Goal: Information Seeking & Learning: Learn about a topic

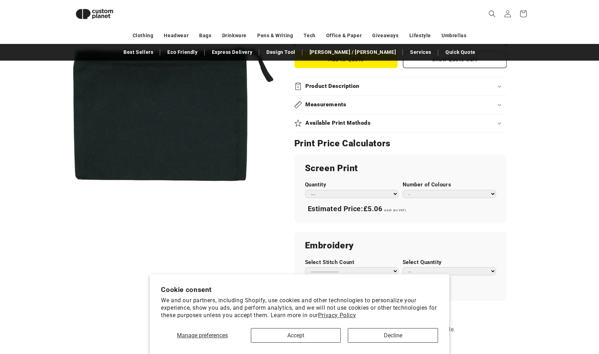
scroll to position [314, 0]
select select "***"
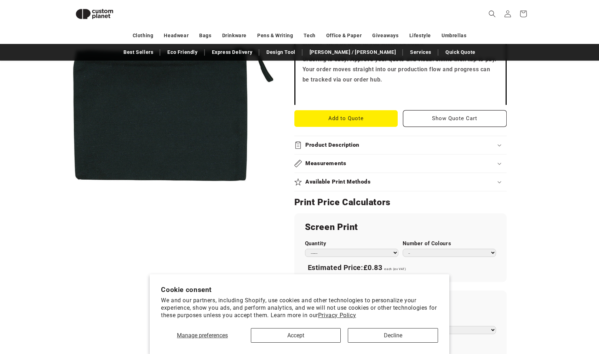
scroll to position [208, 0]
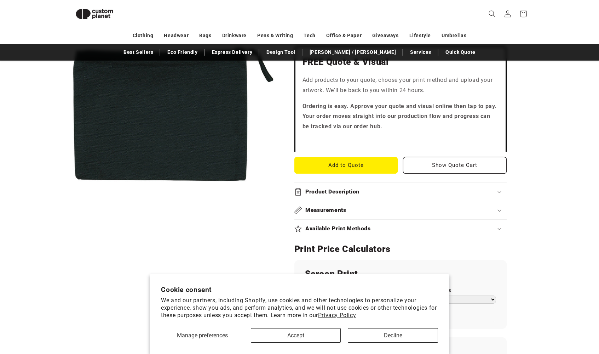
click at [331, 213] on summary "Measurements" at bounding box center [401, 210] width 212 height 18
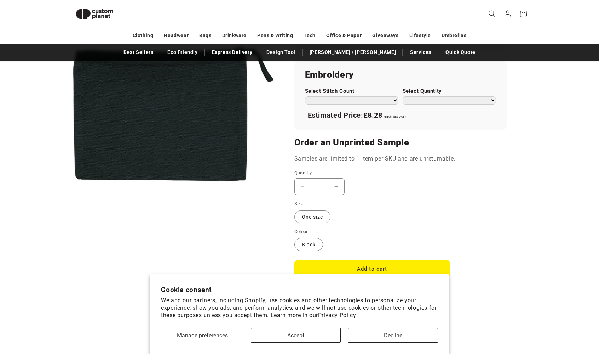
scroll to position [547, 0]
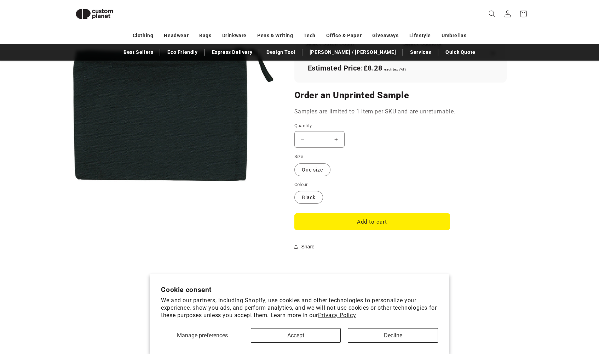
click at [316, 335] on button "Accept" at bounding box center [296, 335] width 90 height 15
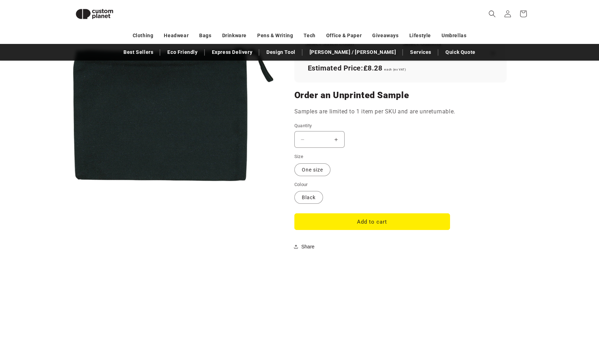
click at [432, 249] on share-button "**********" at bounding box center [401, 247] width 212 height 16
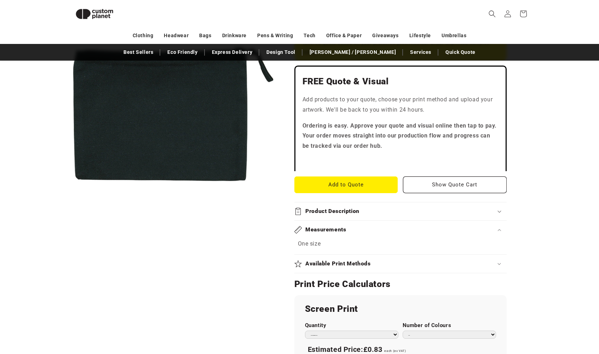
scroll to position [199, 0]
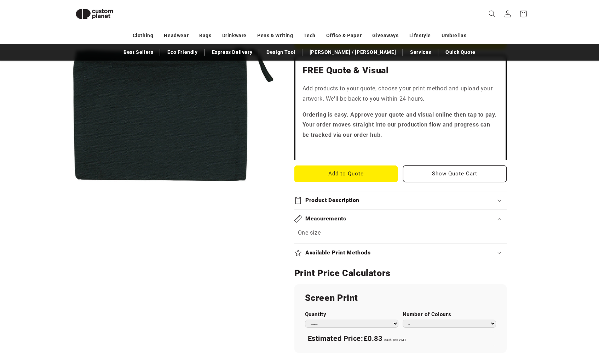
click at [395, 203] on summary "Product Description" at bounding box center [401, 200] width 212 height 18
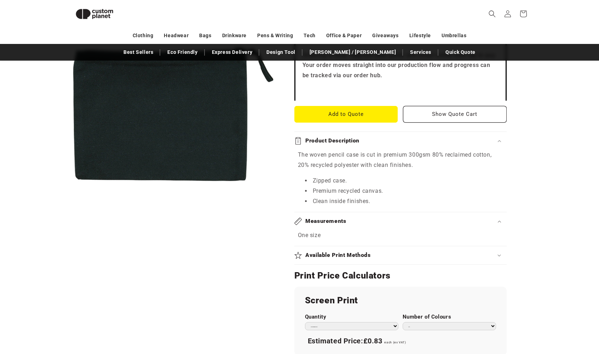
scroll to position [265, 0]
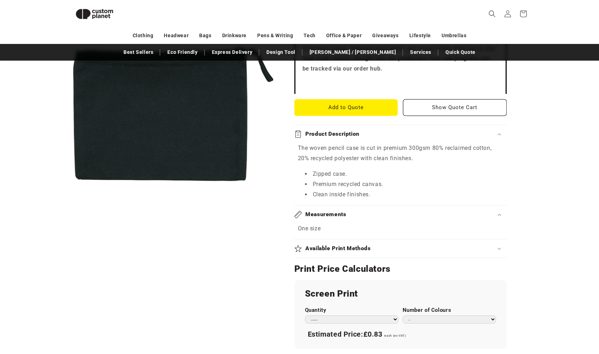
click at [464, 250] on summary "Available Print Methods" at bounding box center [401, 248] width 212 height 18
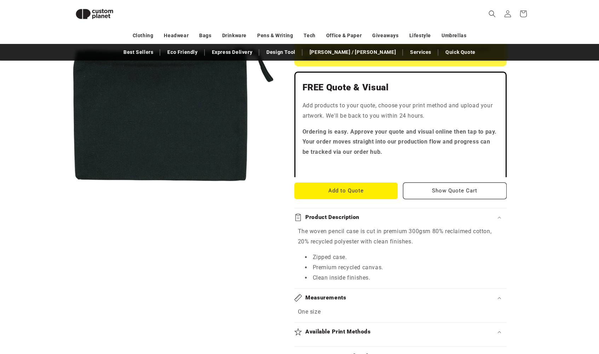
scroll to position [194, 0]
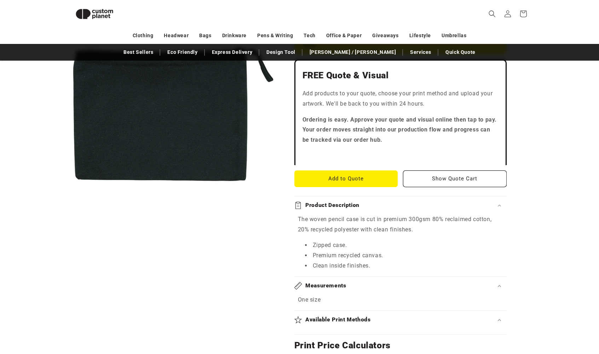
click at [332, 282] on h2 "Measurements" at bounding box center [325, 285] width 41 height 7
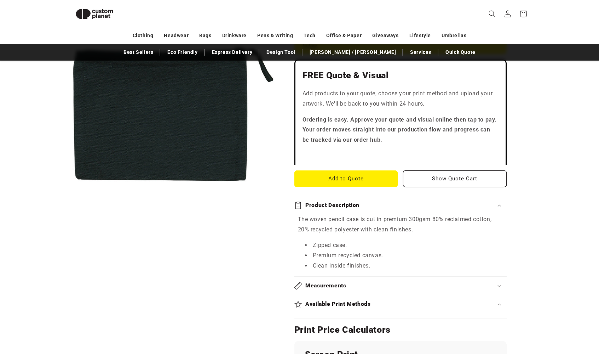
click at [332, 282] on h2 "Measurements" at bounding box center [325, 285] width 41 height 7
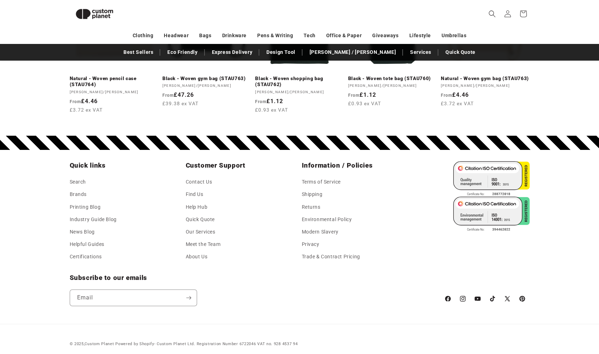
scroll to position [1276, 0]
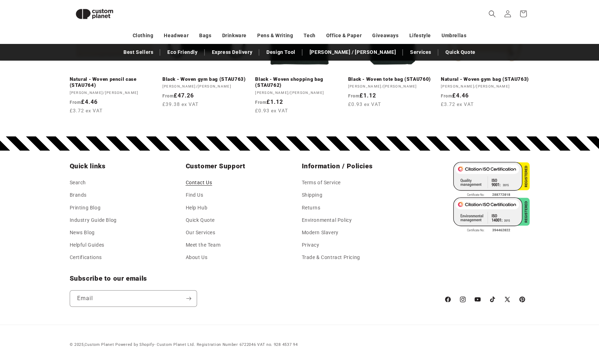
click at [200, 178] on link "Contact Us" at bounding box center [199, 183] width 27 height 11
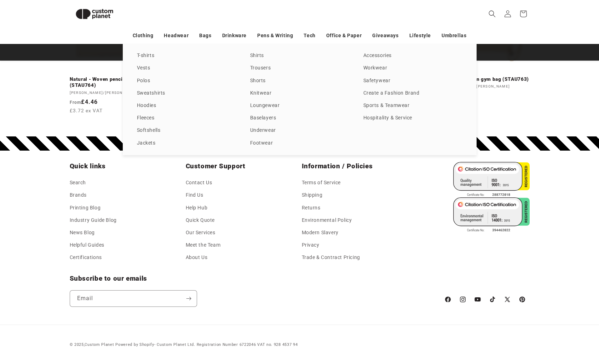
click at [40, 81] on div "T-shirts Vests Polos Sweatshirts Hoodies Fleeces Softshells Jackets Shirts Trou…" at bounding box center [299, 99] width 599 height 111
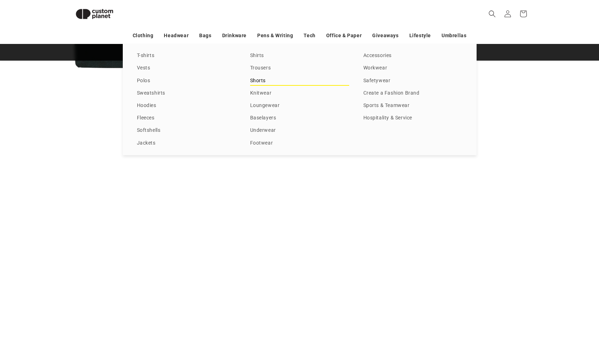
scroll to position [674, 0]
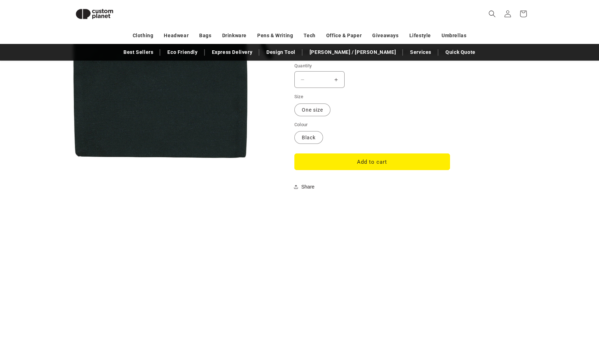
click at [536, 36] on div "Clothing Headwear Bags Drinkware Pens & Writing Tech Office & Paper Giveaways L…" at bounding box center [300, 35] width 496 height 12
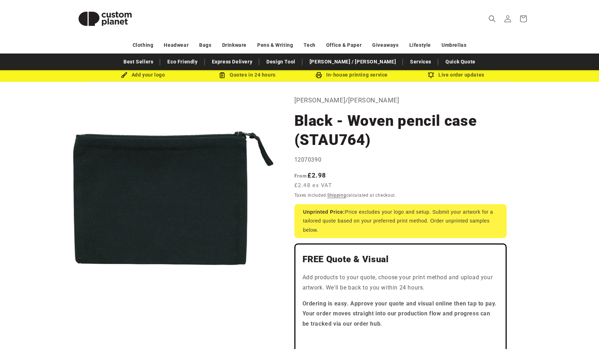
scroll to position [19, 0]
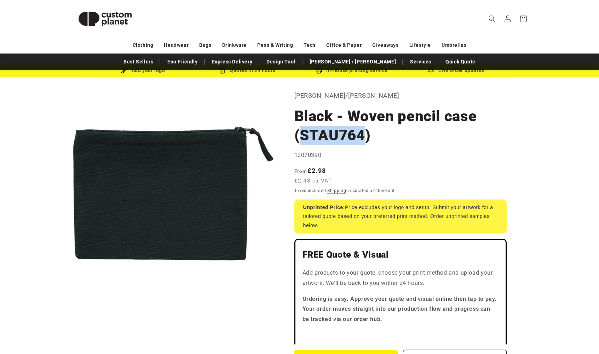
drag, startPoint x: 365, startPoint y: 136, endPoint x: 301, endPoint y: 132, distance: 63.5
click at [301, 132] on h1 "Black - Woven pencil case (STAU764)" at bounding box center [401, 126] width 212 height 38
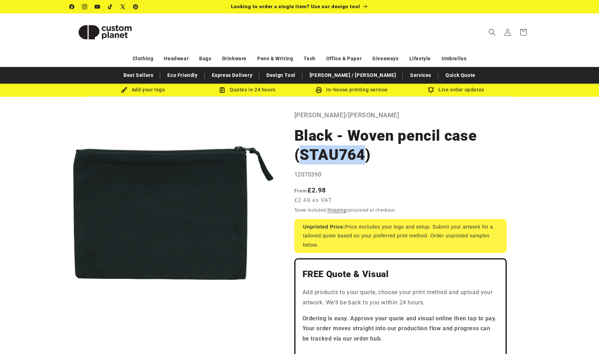
scroll to position [0, 0]
drag, startPoint x: 295, startPoint y: 174, endPoint x: 329, endPoint y: 175, distance: 33.6
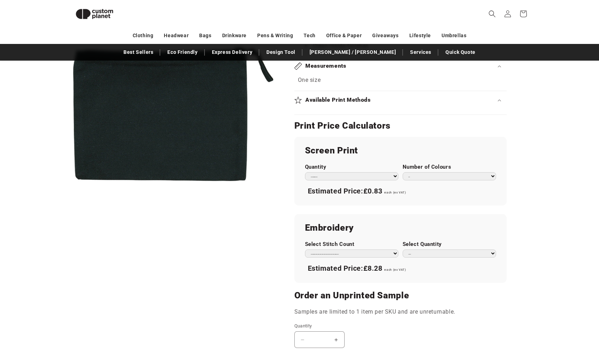
scroll to position [447, 0]
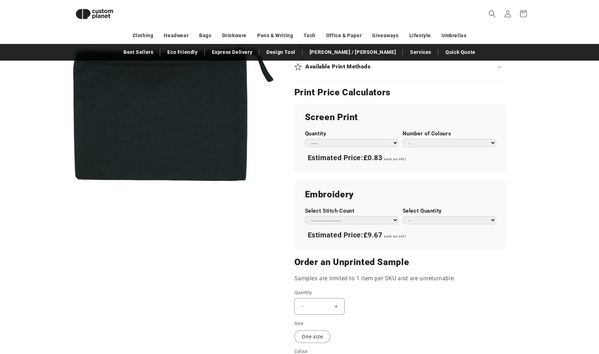
select select "**"
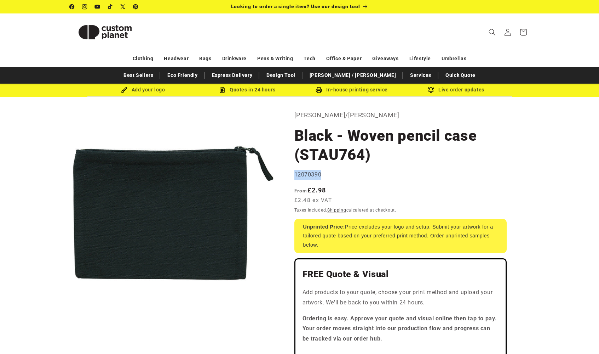
scroll to position [0, 0]
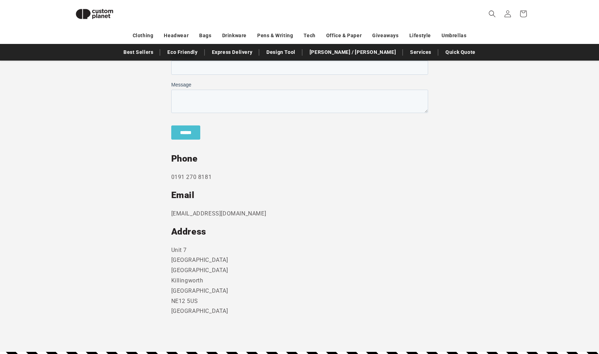
scroll to position [312, 0]
